Goal: Communication & Community: Answer question/provide support

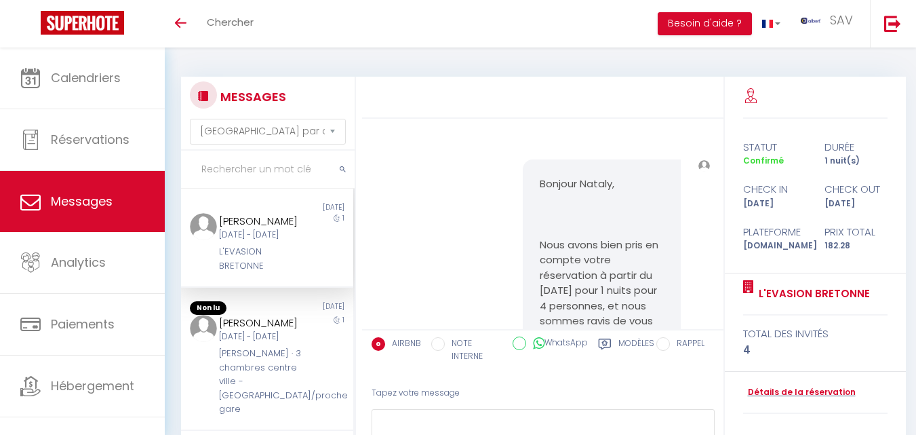
select select "message"
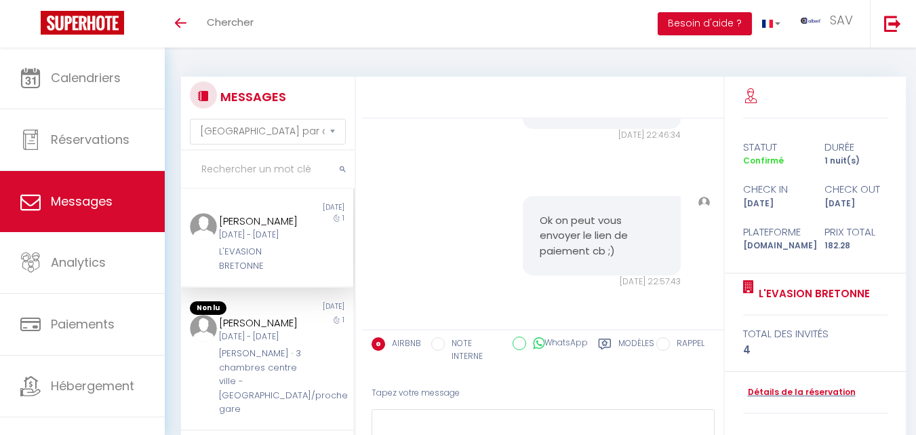
click at [217, 170] on input "text" at bounding box center [268, 170] width 174 height 38
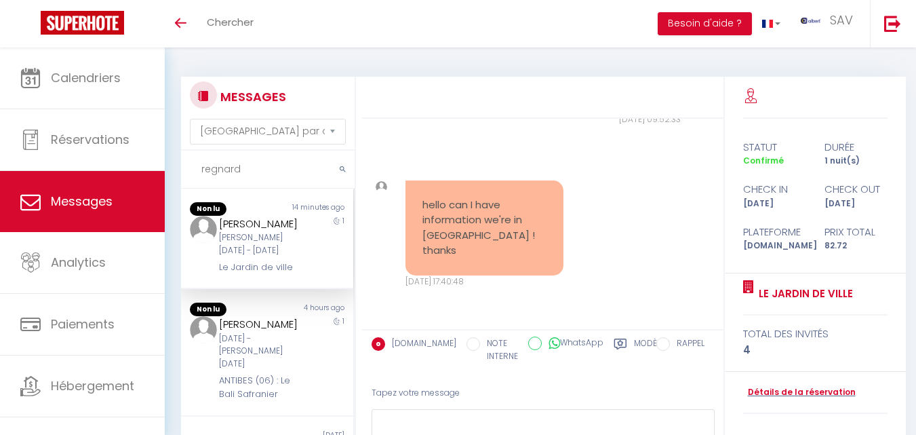
scroll to position [2250, 0]
type input "regnard"
click at [313, 269] on div "1" at bounding box center [332, 245] width 43 height 59
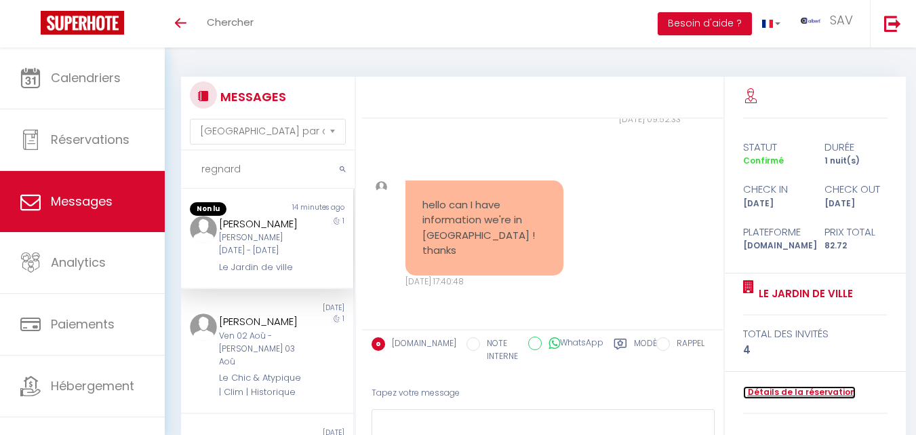
click at [802, 391] on link "Détails de la réservation" at bounding box center [799, 392] width 113 height 13
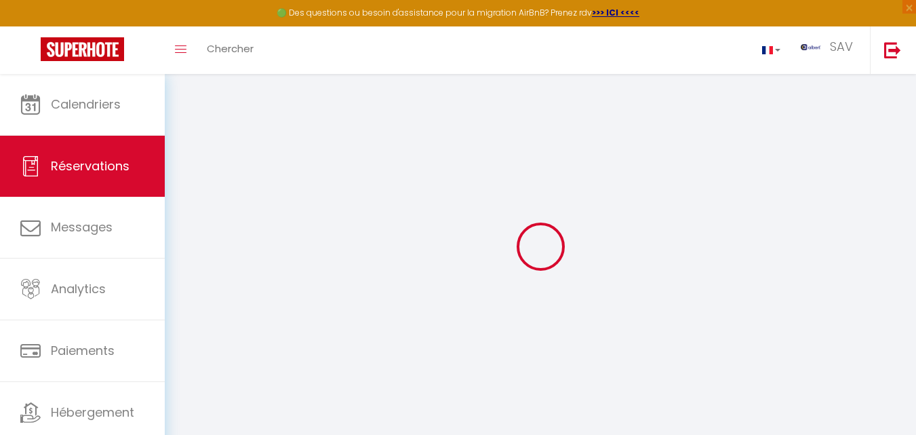
select select
checkbox input "false"
select select
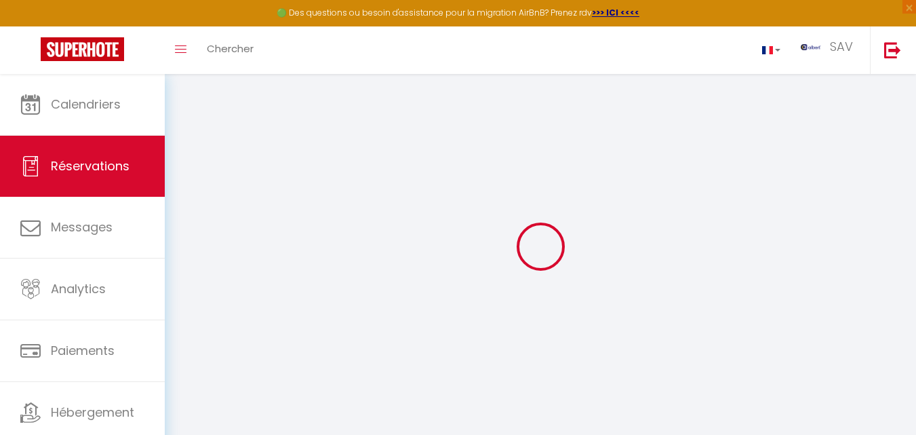
checkbox input "false"
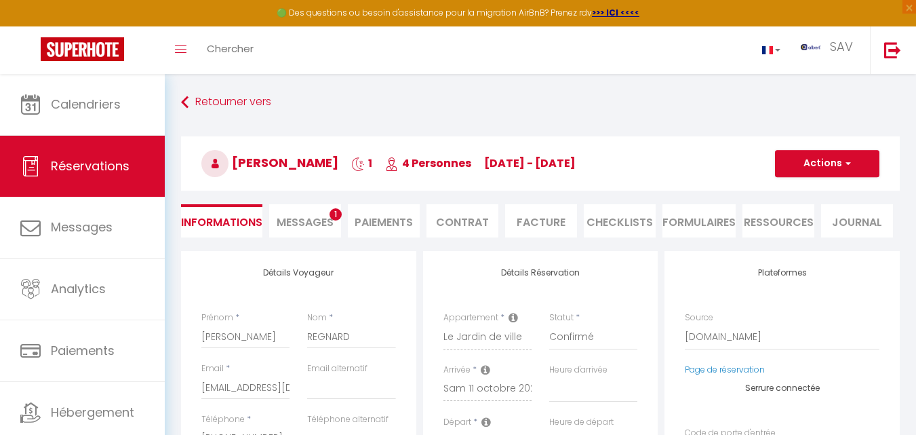
select select
checkbox input "false"
type textarea "** THIS RESERVATION HAS BEEN PRE-PAID ** BOOKING NOTE : Payment charge is EUR 1…"
type input "30"
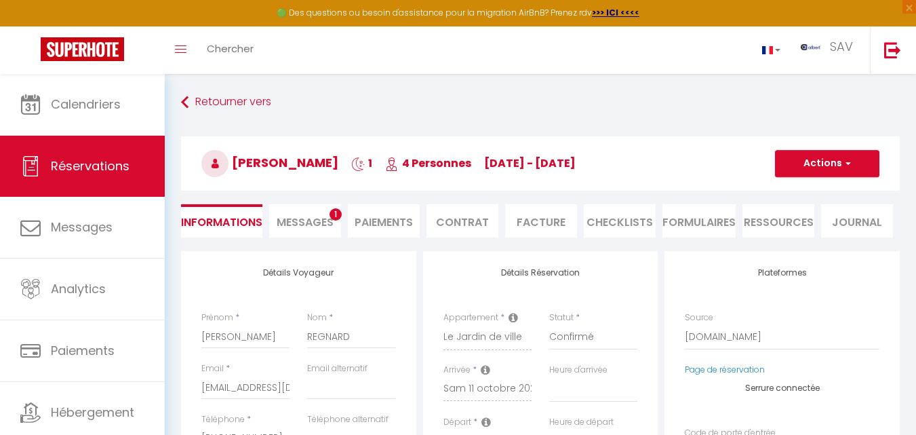
type input "1.39"
select select
checkbox input "false"
select select
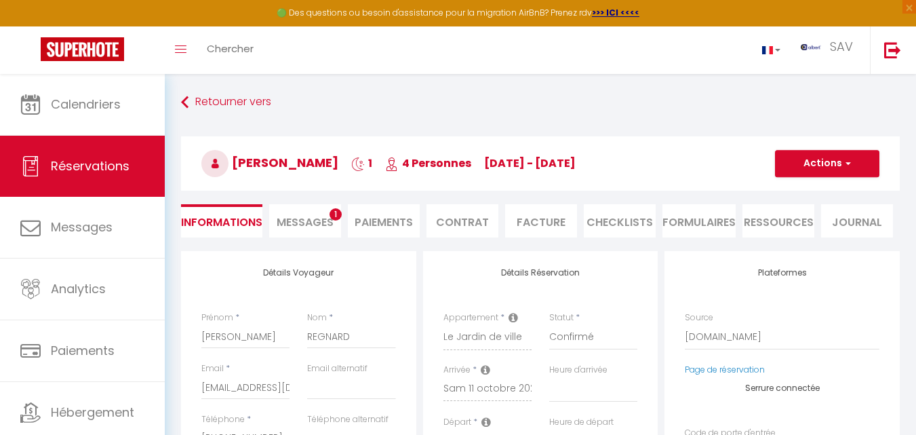
select select
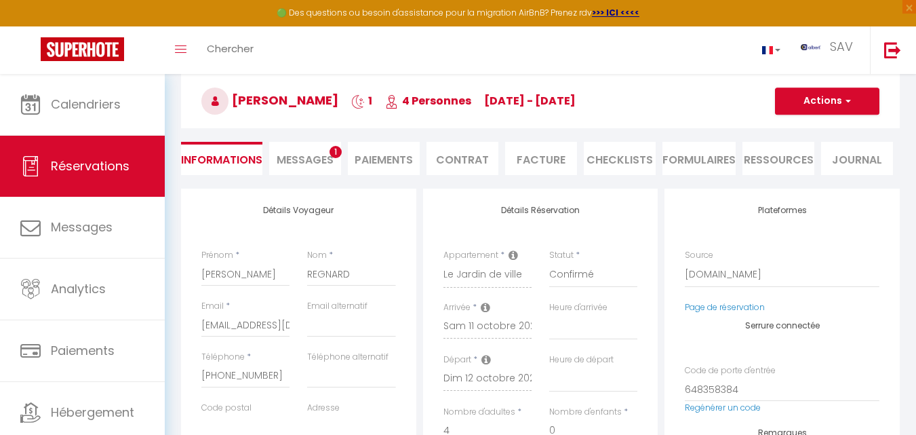
scroll to position [68, 0]
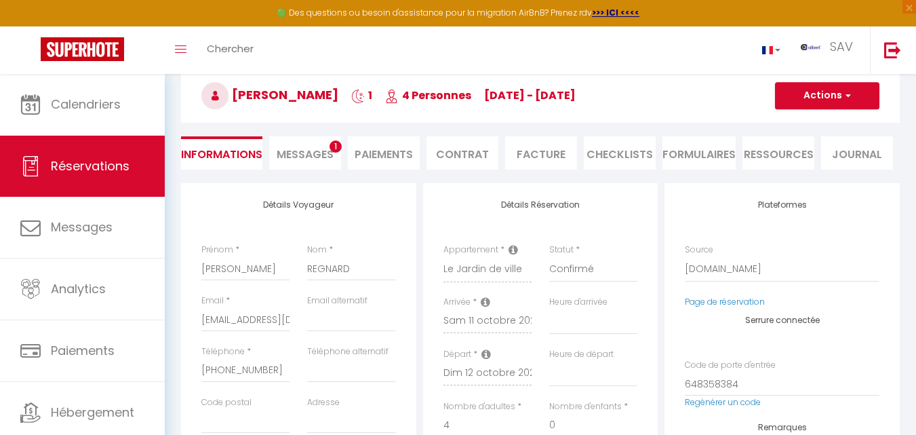
click at [317, 159] on span "Messages" at bounding box center [305, 154] width 57 height 16
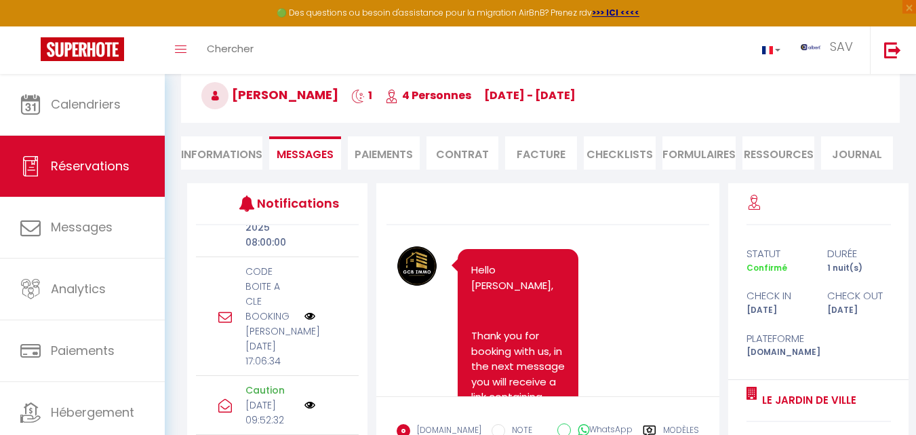
scroll to position [271, 0]
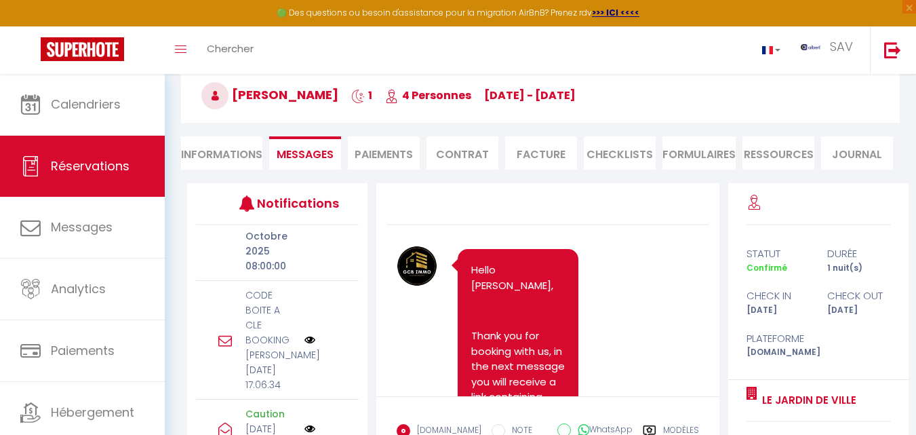
click at [305, 345] on img at bounding box center [309, 339] width 11 height 11
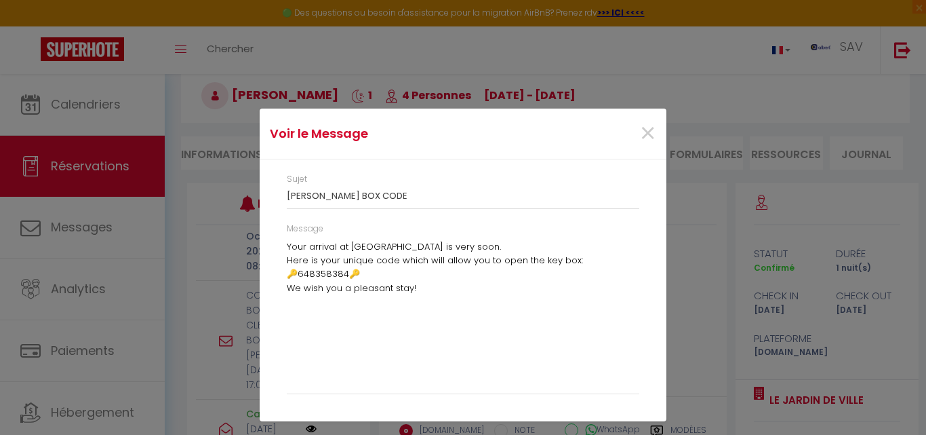
click at [237, 306] on div "Voir le Message × [PERSON_NAME] KEY BOX CODE Message Your arrival at [GEOGRAPHI…" at bounding box center [463, 217] width 926 height 435
click at [209, 373] on div "Voir le Message × [PERSON_NAME] KEY BOX CODE Message Your arrival at [GEOGRAPHI…" at bounding box center [463, 217] width 926 height 435
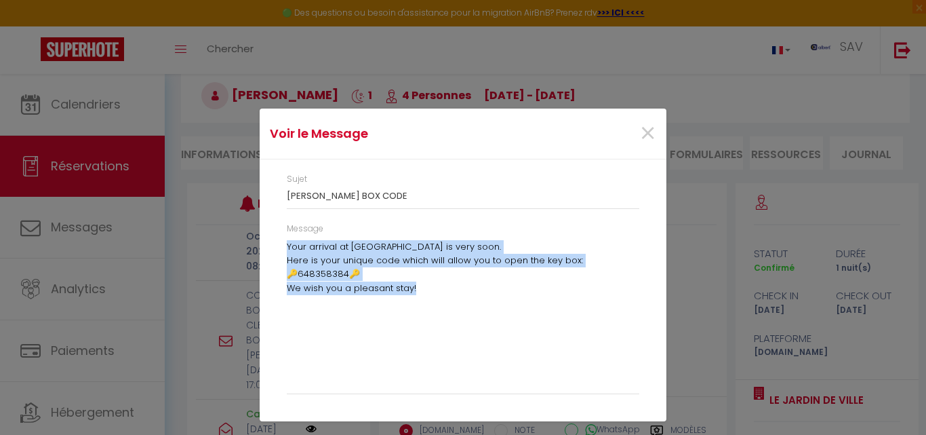
drag, startPoint x: 283, startPoint y: 241, endPoint x: 421, endPoint y: 293, distance: 147.2
click at [421, 293] on div "Message Your arrival at [GEOGRAPHIC_DATA] is very soon. Here is your unique cod…" at bounding box center [463, 314] width 370 height 185
copy div "Your arrival at [GEOGRAPHIC_DATA] is very soon. Here is your unique code which …"
click at [654, 137] on span "×" at bounding box center [647, 133] width 17 height 41
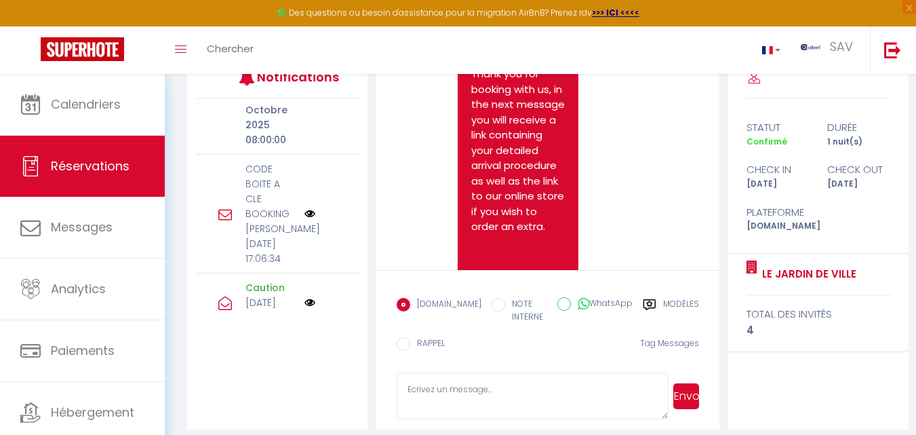
scroll to position [205, 0]
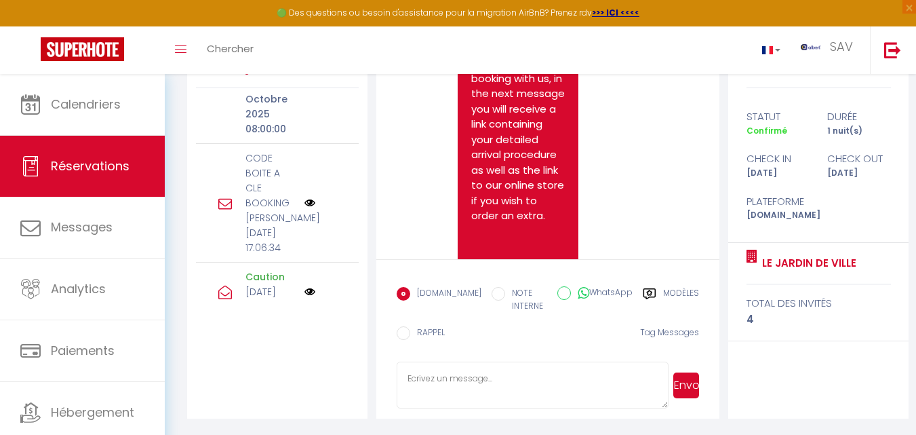
click at [439, 380] on textarea at bounding box center [533, 384] width 272 height 47
paste textarea "Your arrival at [GEOGRAPHIC_DATA] is very soon. Here is your unique code which …"
type textarea "Your arrival at [GEOGRAPHIC_DATA] is very soon. Here is your unique code which …"
click at [684, 390] on button "Envoyer" at bounding box center [686, 385] width 26 height 26
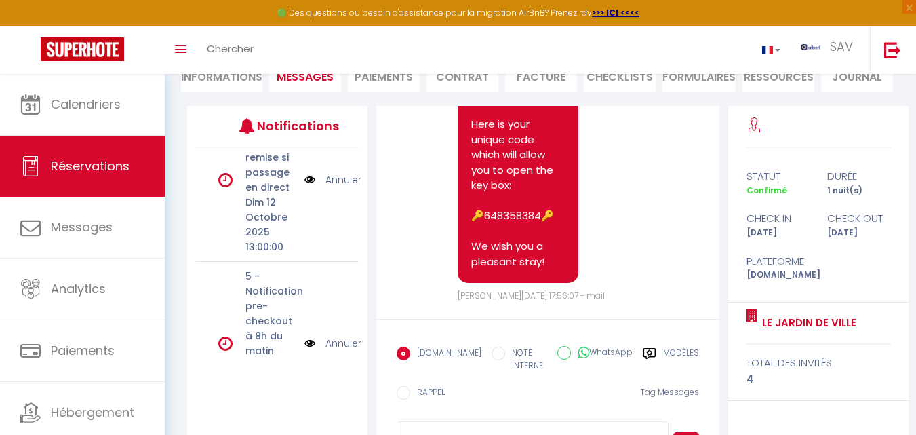
scroll to position [0, 0]
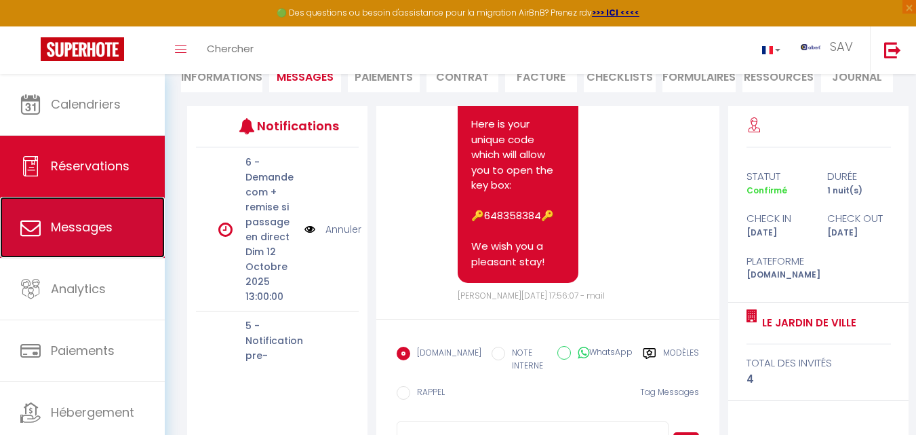
click at [81, 228] on span "Messages" at bounding box center [82, 226] width 62 height 17
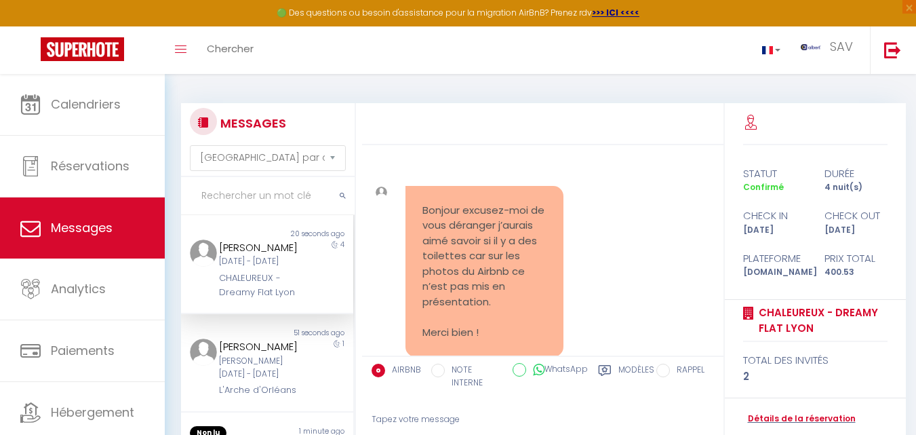
scroll to position [5297, 0]
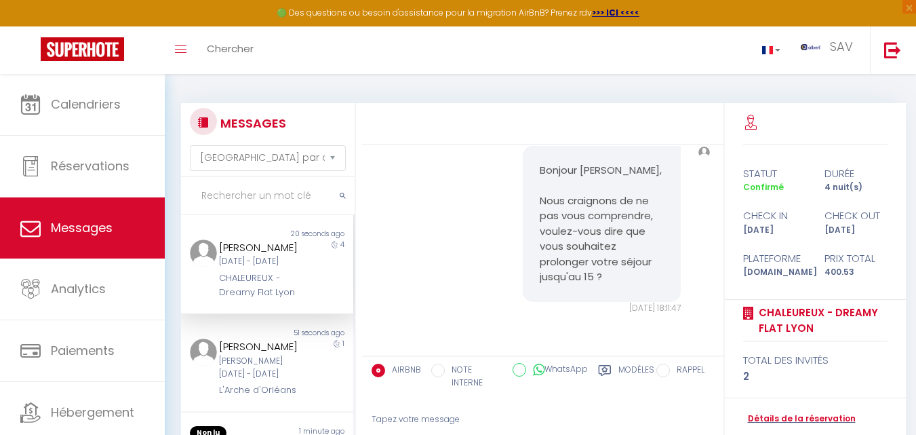
click at [219, 199] on input "text" at bounding box center [268, 196] width 174 height 38
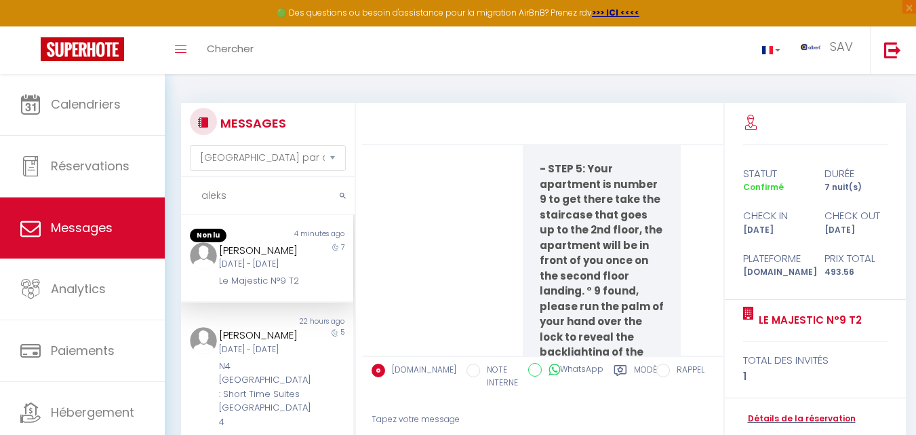
scroll to position [11080, 0]
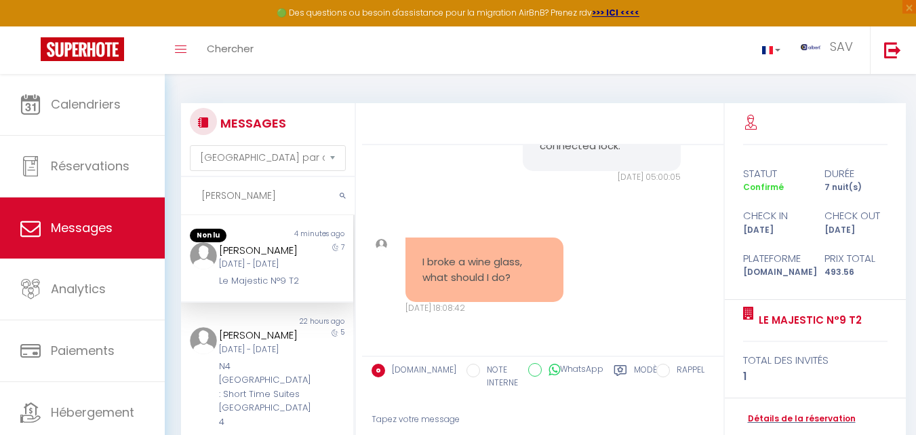
type input "[PERSON_NAME]"
click at [323, 288] on div "7" at bounding box center [332, 265] width 43 height 46
drag, startPoint x: 215, startPoint y: 307, endPoint x: 283, endPoint y: 328, distance: 71.8
click at [283, 288] on div "[PERSON_NAME] [DATE] - [DATE] Le Majestic N°9 T2" at bounding box center [260, 265] width 100 height 46
copy div "Le Majestic N°9 T2"
